Goal: Task Accomplishment & Management: Use online tool/utility

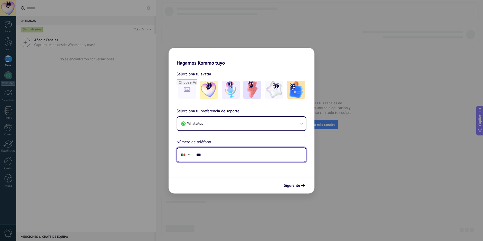
click at [256, 155] on input "***" at bounding box center [250, 155] width 112 height 12
type input "**********"
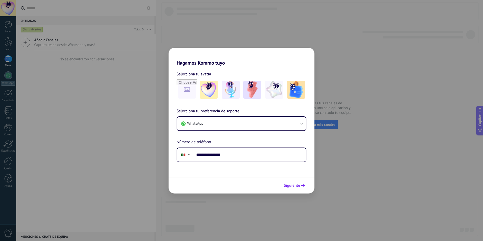
click at [306, 187] on button "Siguiente" at bounding box center [294, 186] width 25 height 9
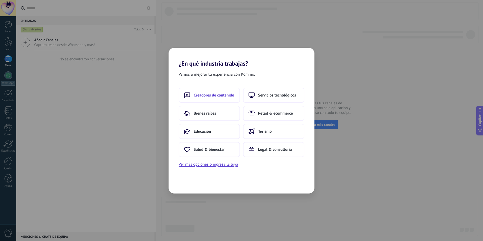
click at [233, 99] on button "Creadores de contenido" at bounding box center [209, 95] width 61 height 15
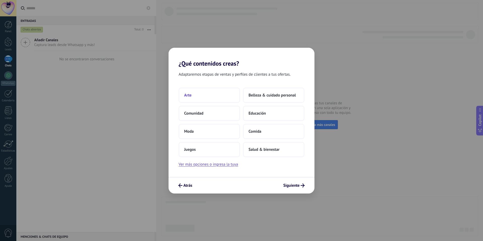
click at [198, 98] on button "Arte" at bounding box center [209, 95] width 61 height 15
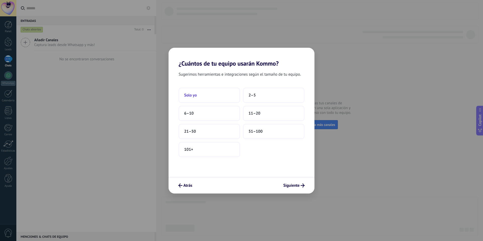
click at [223, 95] on button "Solo yo" at bounding box center [209, 95] width 61 height 15
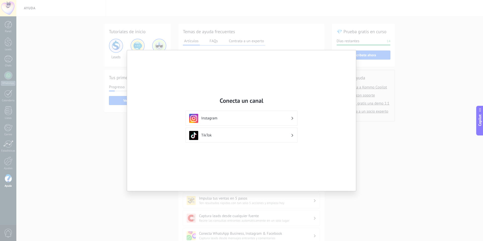
click at [282, 121] on h3 "Instagram" at bounding box center [246, 118] width 90 height 5
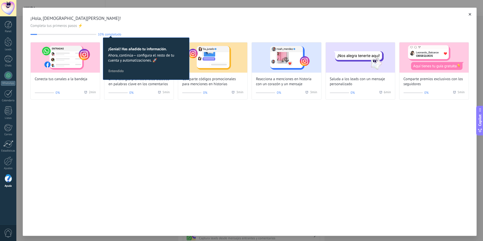
click at [465, 16] on span "¡Hola, [DEMOGRAPHIC_DATA][PERSON_NAME]!" at bounding box center [249, 18] width 439 height 6
click at [470, 16] on button "button" at bounding box center [470, 14] width 5 height 5
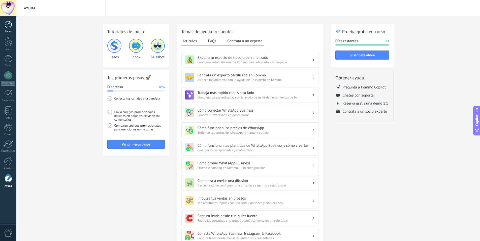
click at [9, 28] on link "Panel" at bounding box center [8, 27] width 16 height 12
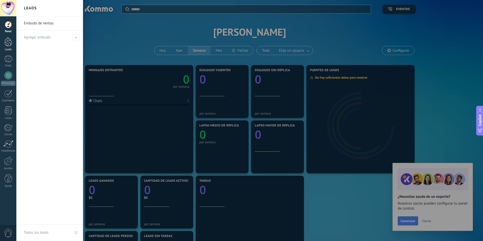
click at [11, 45] on div at bounding box center [9, 41] width 8 height 9
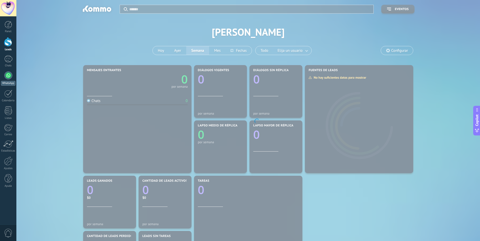
click at [9, 80] on link "WhatsApp" at bounding box center [8, 79] width 16 height 14
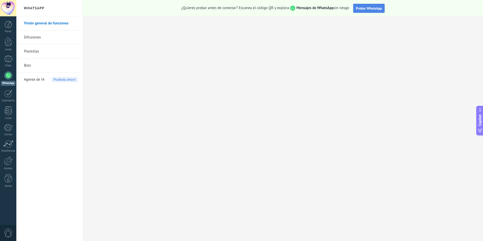
click at [367, 11] on button "Probar WhatsApp" at bounding box center [370, 8] width 32 height 9
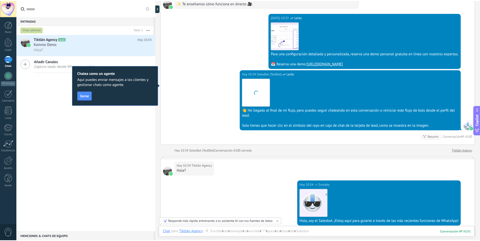
scroll to position [644, 0]
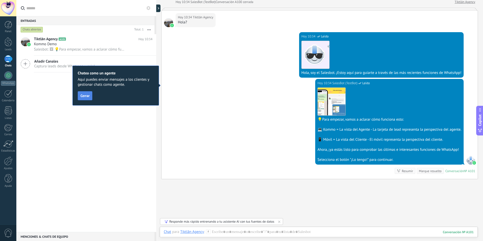
click at [87, 96] on span "Cerrar" at bounding box center [85, 96] width 9 height 4
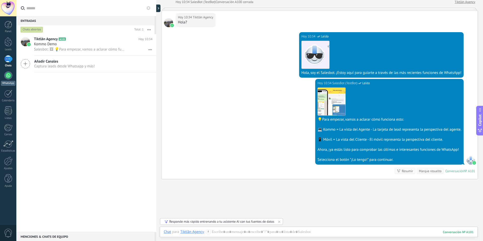
click at [8, 77] on div at bounding box center [8, 76] width 8 height 8
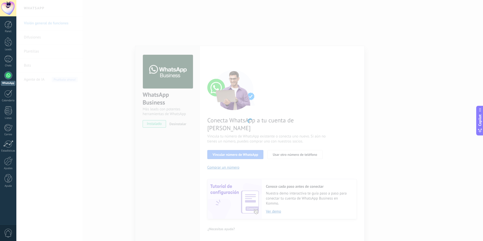
click at [295, 89] on div at bounding box center [249, 120] width 467 height 241
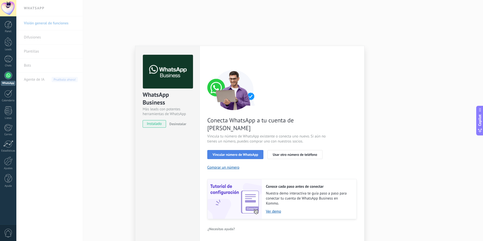
click at [240, 153] on span "Vincular número de WhatsApp" at bounding box center [236, 155] width 46 height 4
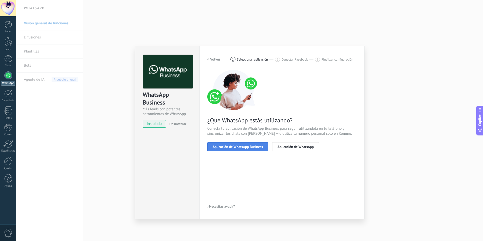
click at [251, 148] on span "Aplicación de WhatsApp Business" at bounding box center [238, 147] width 50 height 4
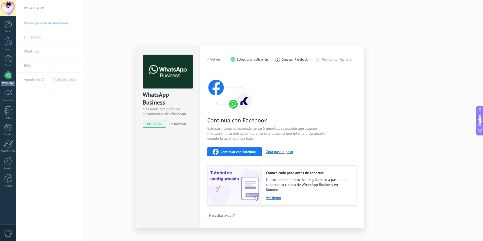
click at [242, 154] on span "Continuar con Facebook" at bounding box center [239, 152] width 36 height 4
click at [252, 59] on span "Seleccionar aplicación" at bounding box center [252, 60] width 31 height 4
click at [278, 59] on span "2" at bounding box center [278, 59] width 2 height 4
click at [216, 60] on h2 "< Volver" at bounding box center [213, 59] width 13 height 5
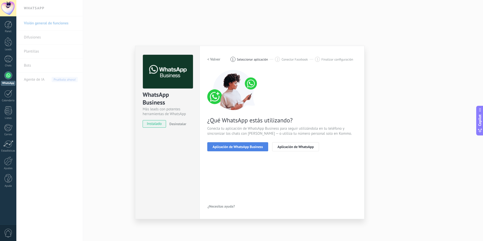
click at [249, 150] on button "Aplicación de WhatsApp Business" at bounding box center [237, 147] width 61 height 9
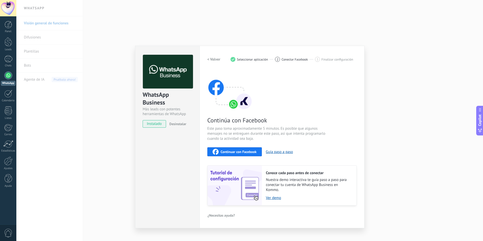
click at [249, 150] on div "Continuar con Facebook" at bounding box center [235, 152] width 44 height 6
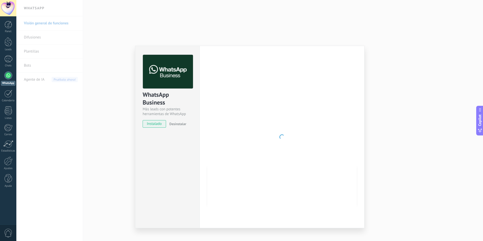
click at [415, 50] on div "WhatsApp Business Más leads con potentes herramientas de WhatsApp instalado Des…" at bounding box center [249, 120] width 467 height 241
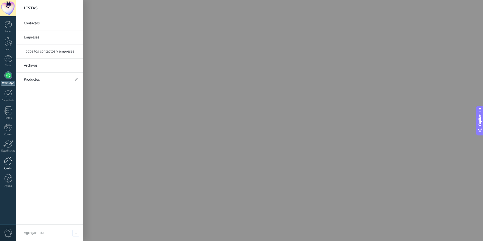
click at [10, 158] on div at bounding box center [8, 161] width 9 height 9
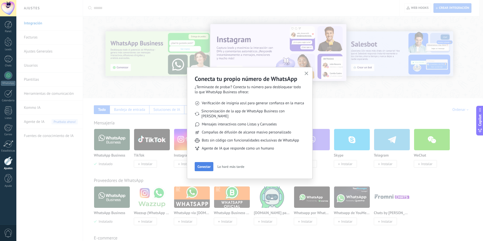
click at [207, 165] on span "Conectar" at bounding box center [204, 167] width 13 height 4
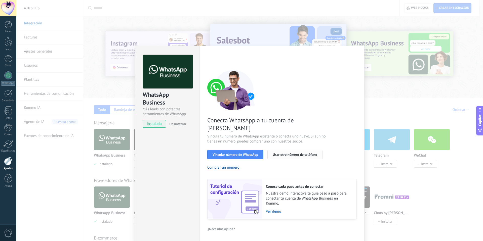
click at [296, 153] on span "Usar otro número de teléfono" at bounding box center [295, 155] width 44 height 4
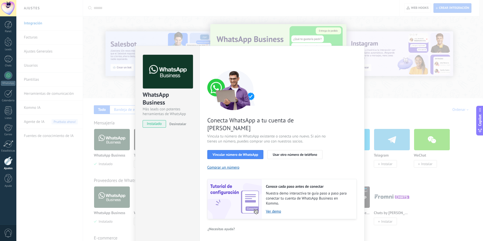
click at [320, 77] on div "Conecta WhatsApp a tu cuenta de Kommo Vincula tu número de WhatsApp existente o…" at bounding box center [282, 145] width 150 height 150
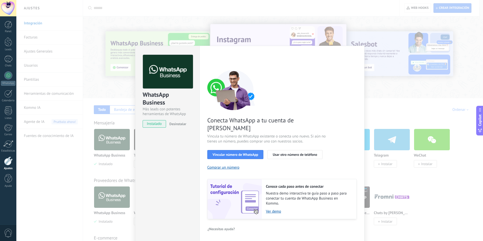
click at [403, 75] on div "WhatsApp Business Más leads con potentes herramientas de WhatsApp instalado Des…" at bounding box center [249, 120] width 467 height 241
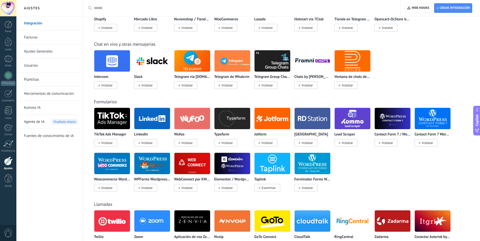
scroll to position [277, 0]
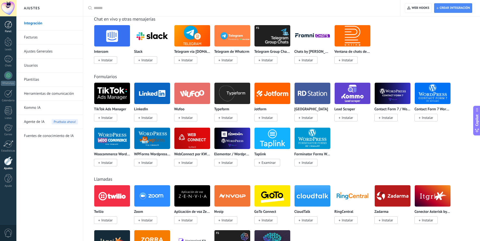
click at [4, 23] on link "Panel" at bounding box center [8, 27] width 16 height 12
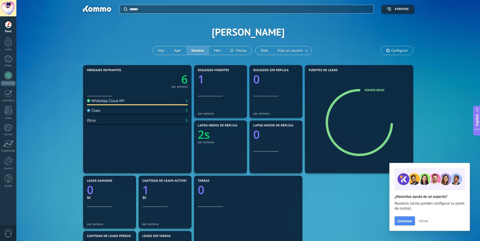
click at [425, 223] on span "Cerrar" at bounding box center [423, 222] width 9 height 4
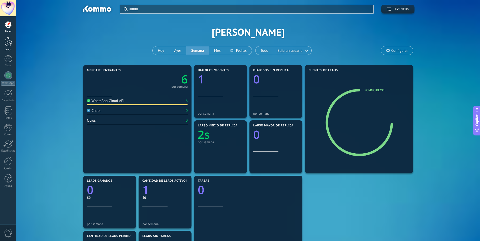
click at [11, 41] on div at bounding box center [9, 41] width 8 height 9
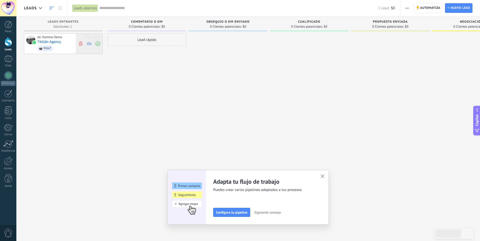
click at [82, 44] on icon at bounding box center [80, 43] width 5 height 5
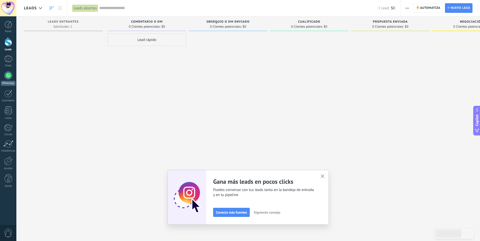
click at [10, 80] on link "WhatsApp" at bounding box center [8, 79] width 16 height 14
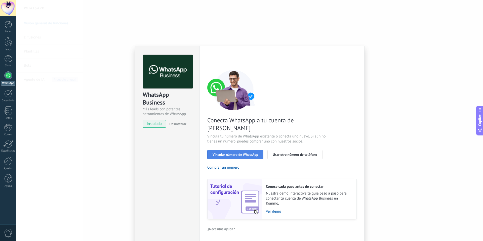
click at [233, 153] on span "Vincular número de WhatsApp" at bounding box center [236, 155] width 46 height 4
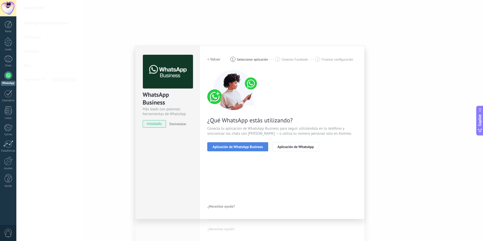
click at [261, 150] on button "Aplicación de WhatsApp Business" at bounding box center [237, 147] width 61 height 9
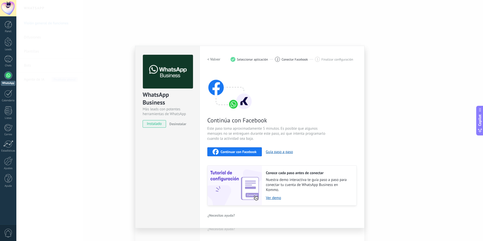
click at [252, 156] on button "Continuar con Facebook" at bounding box center [234, 152] width 55 height 9
click at [248, 153] on span "Continuar con Facebook" at bounding box center [239, 152] width 36 height 4
click at [229, 153] on span "Continuar con Facebook" at bounding box center [239, 152] width 36 height 4
click at [246, 152] on span "Continuar con Facebook" at bounding box center [239, 152] width 36 height 4
